Goal: Task Accomplishment & Management: Manage account settings

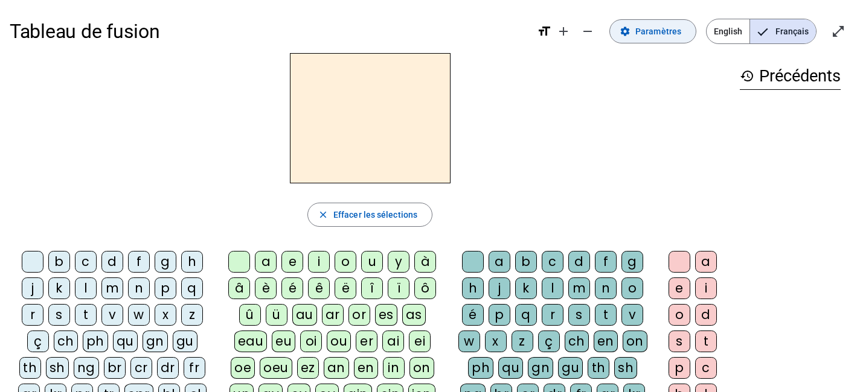
click at [664, 34] on span "Paramètres" at bounding box center [658, 31] width 46 height 14
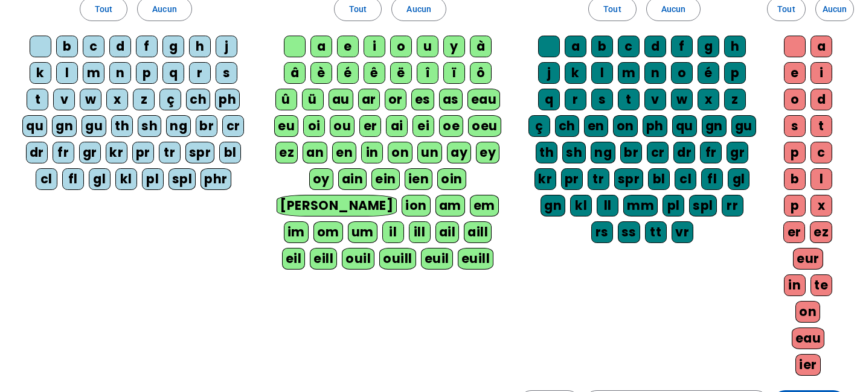
scroll to position [258, 0]
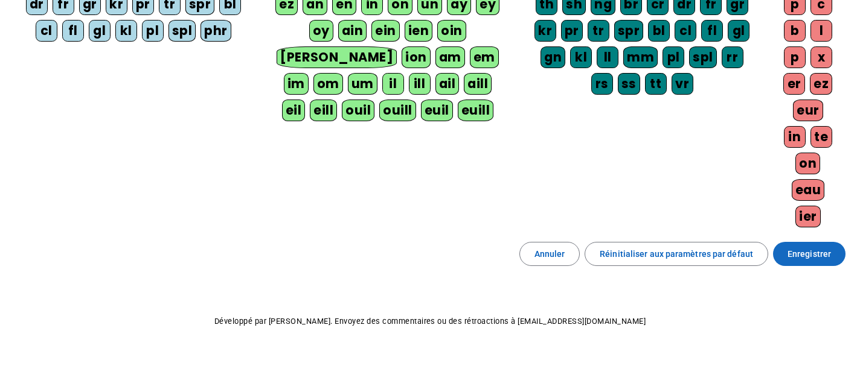
click at [813, 255] on span "Enregistrer" at bounding box center [808, 254] width 43 height 14
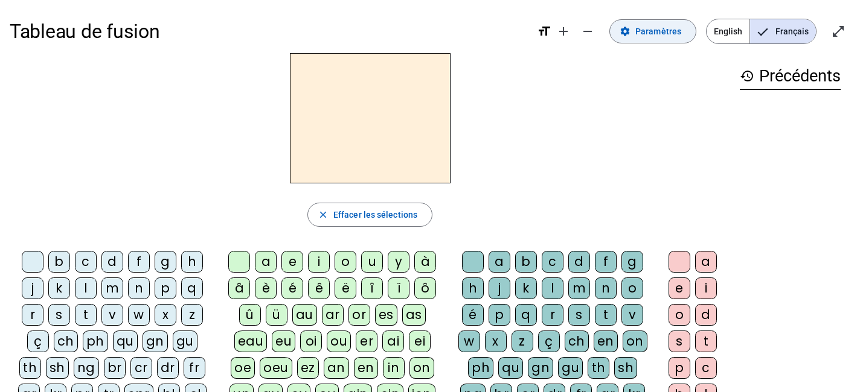
click at [643, 43] on span at bounding box center [653, 31] width 86 height 29
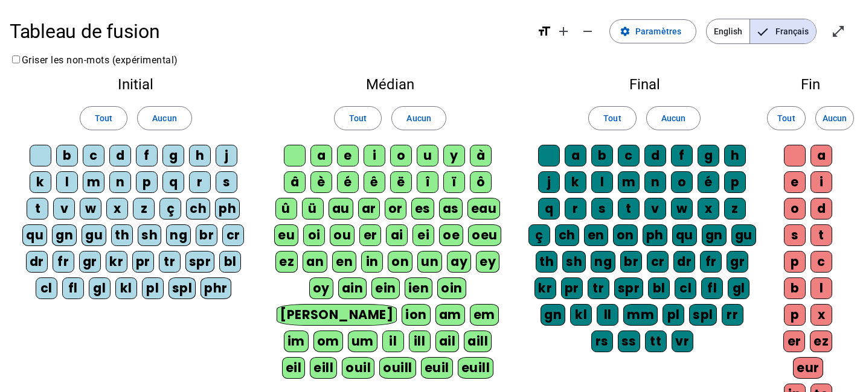
click at [68, 150] on div "b" at bounding box center [67, 156] width 22 height 22
click at [109, 153] on div "d" at bounding box center [120, 156] width 22 height 22
click at [88, 153] on div "c" at bounding box center [94, 156] width 22 height 22
click at [149, 153] on div "f" at bounding box center [147, 156] width 22 height 22
click at [177, 156] on div "g" at bounding box center [173, 156] width 22 height 22
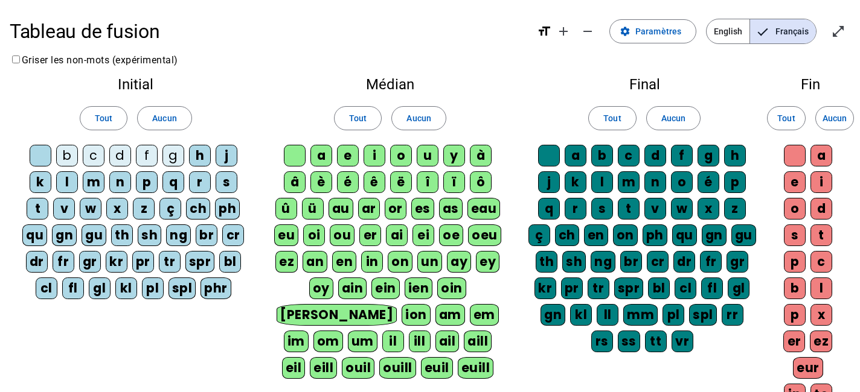
click at [211, 158] on letter-bubble "h" at bounding box center [202, 158] width 27 height 27
click at [319, 156] on div "a" at bounding box center [321, 156] width 22 height 22
click at [348, 156] on div "e" at bounding box center [348, 156] width 22 height 22
click at [376, 156] on div "i" at bounding box center [374, 156] width 22 height 22
click at [599, 158] on div "b" at bounding box center [602, 156] width 22 height 22
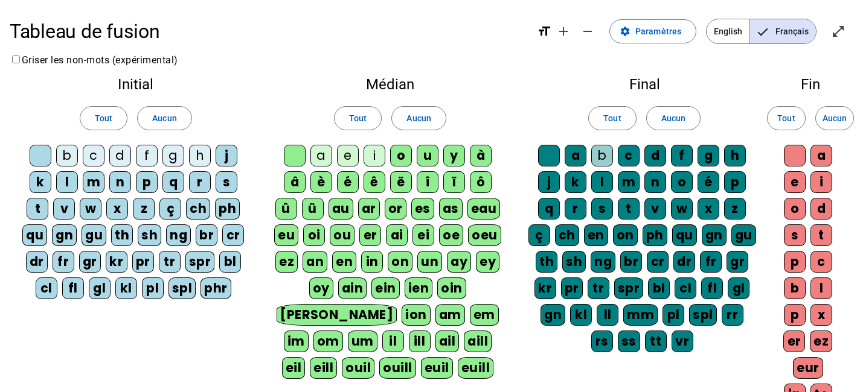
click at [631, 157] on div "c" at bounding box center [629, 156] width 22 height 22
click at [659, 156] on div "d" at bounding box center [655, 156] width 22 height 22
click at [683, 158] on div "f" at bounding box center [682, 156] width 22 height 22
click at [790, 184] on div "e" at bounding box center [795, 182] width 22 height 22
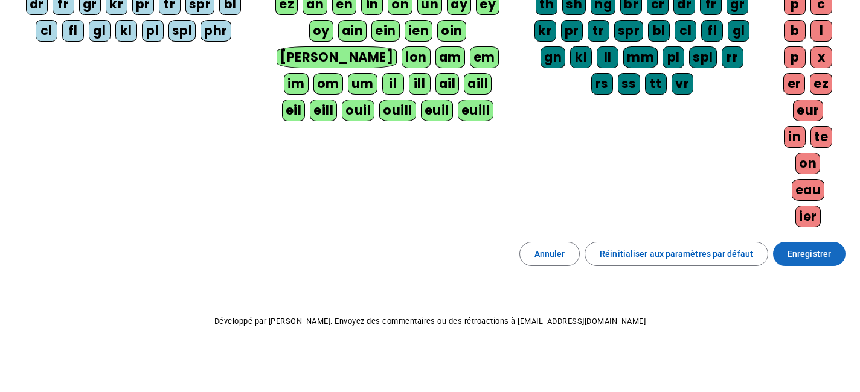
click at [805, 253] on span "Enregistrer" at bounding box center [808, 254] width 43 height 14
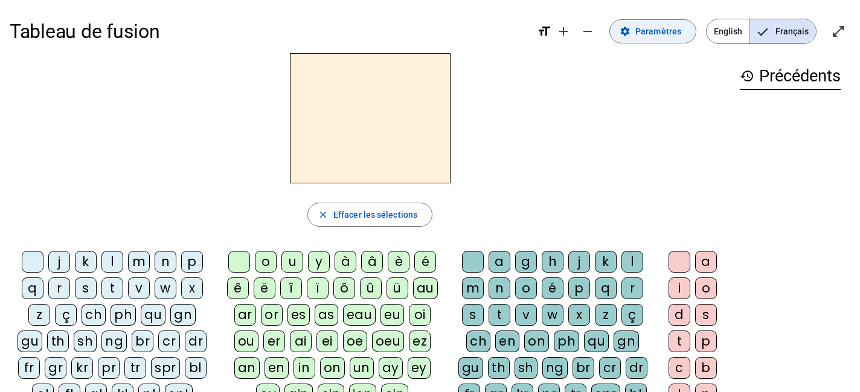
click at [642, 26] on span "Paramètres" at bounding box center [658, 31] width 46 height 14
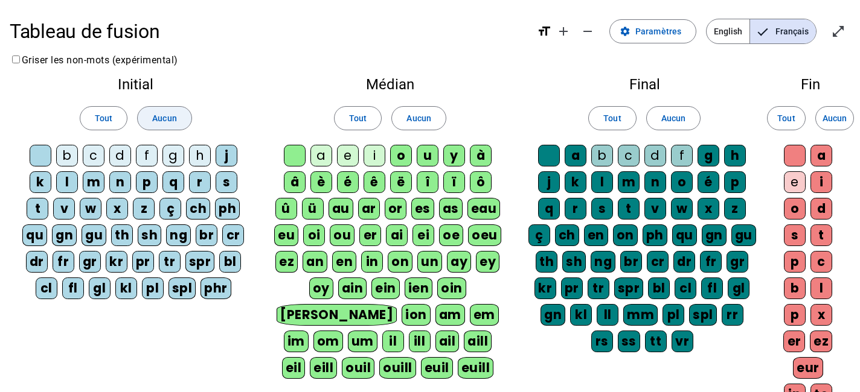
click at [176, 112] on span "Aucun" at bounding box center [164, 118] width 24 height 14
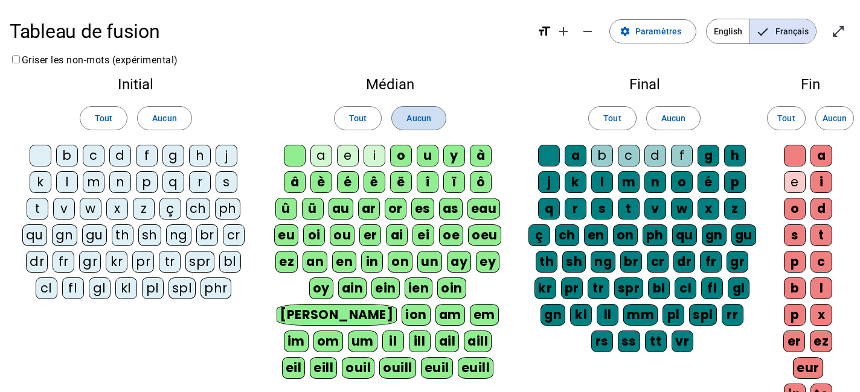
click at [429, 121] on span "Aucun" at bounding box center [418, 118] width 24 height 14
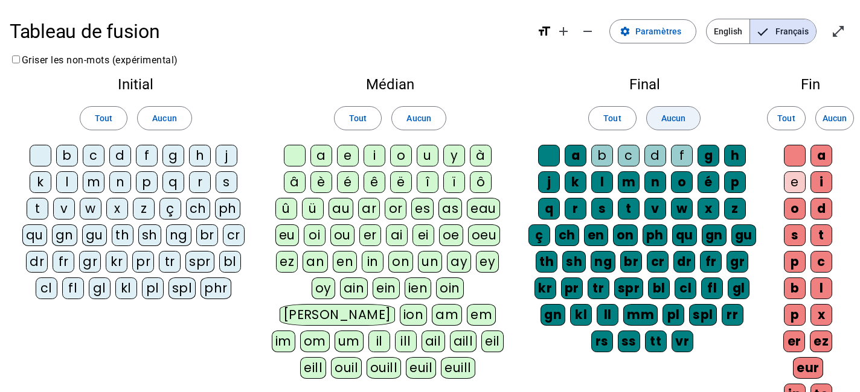
click at [676, 123] on span "Aucun" at bounding box center [673, 118] width 24 height 14
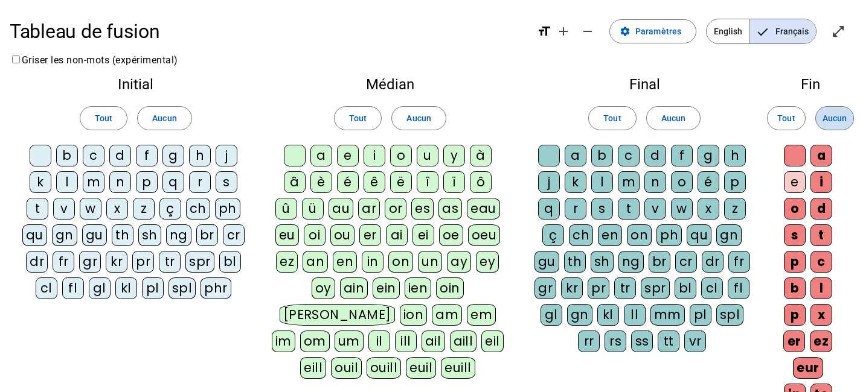
click at [837, 115] on span "Aucun" at bounding box center [834, 118] width 24 height 14
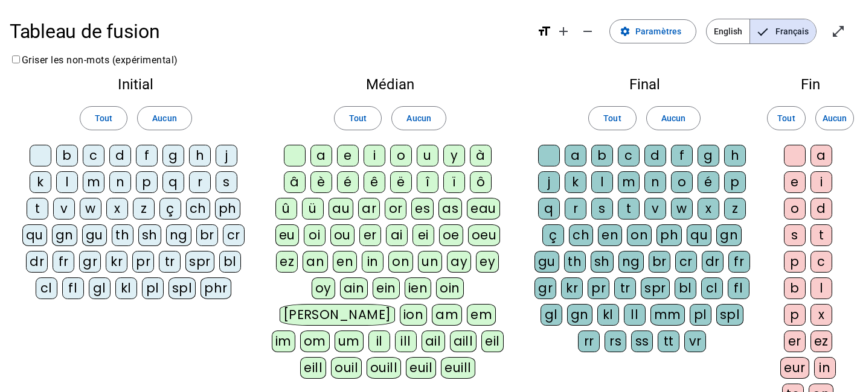
click at [67, 159] on div "b" at bounding box center [67, 156] width 22 height 22
click at [96, 159] on div "c" at bounding box center [94, 156] width 22 height 22
click at [121, 159] on div "d" at bounding box center [120, 156] width 22 height 22
click at [153, 159] on div "f" at bounding box center [147, 156] width 22 height 22
click at [325, 161] on div "a" at bounding box center [321, 156] width 22 height 22
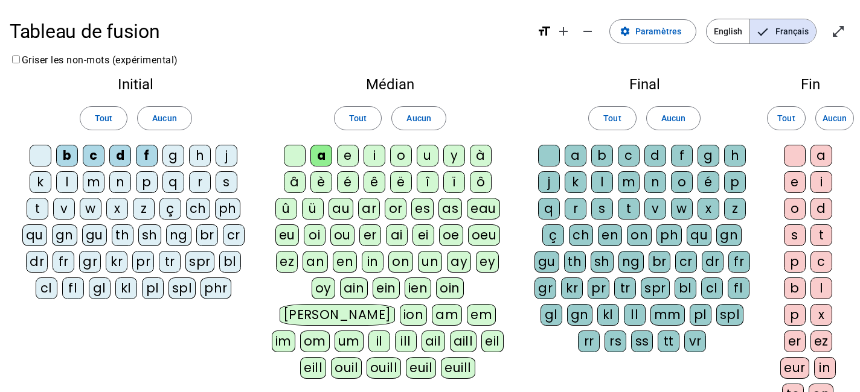
click at [346, 156] on div "e" at bounding box center [348, 156] width 22 height 22
click at [376, 155] on div "i" at bounding box center [374, 156] width 22 height 22
click at [602, 152] on div "b" at bounding box center [602, 156] width 22 height 22
click at [624, 152] on div "c" at bounding box center [629, 156] width 22 height 22
click at [656, 155] on div "d" at bounding box center [655, 156] width 22 height 22
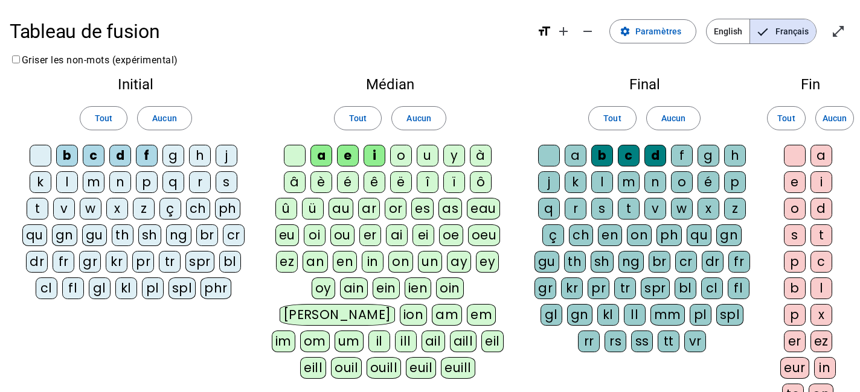
click at [793, 185] on div "e" at bounding box center [795, 182] width 22 height 22
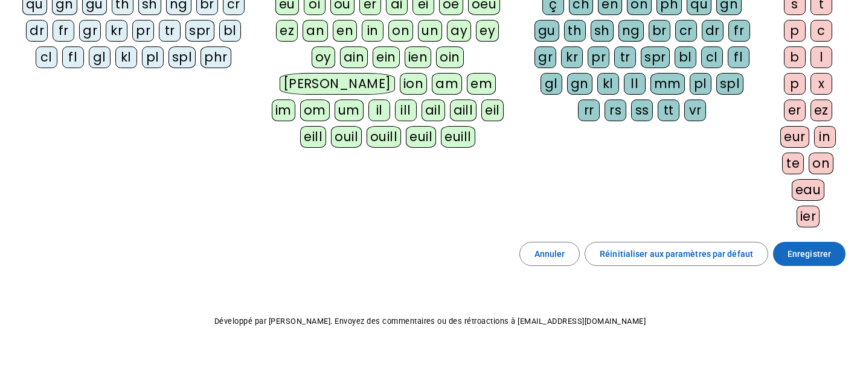
click at [790, 249] on span "Enregistrer" at bounding box center [808, 254] width 43 height 14
